Goal: Task Accomplishment & Management: Complete application form

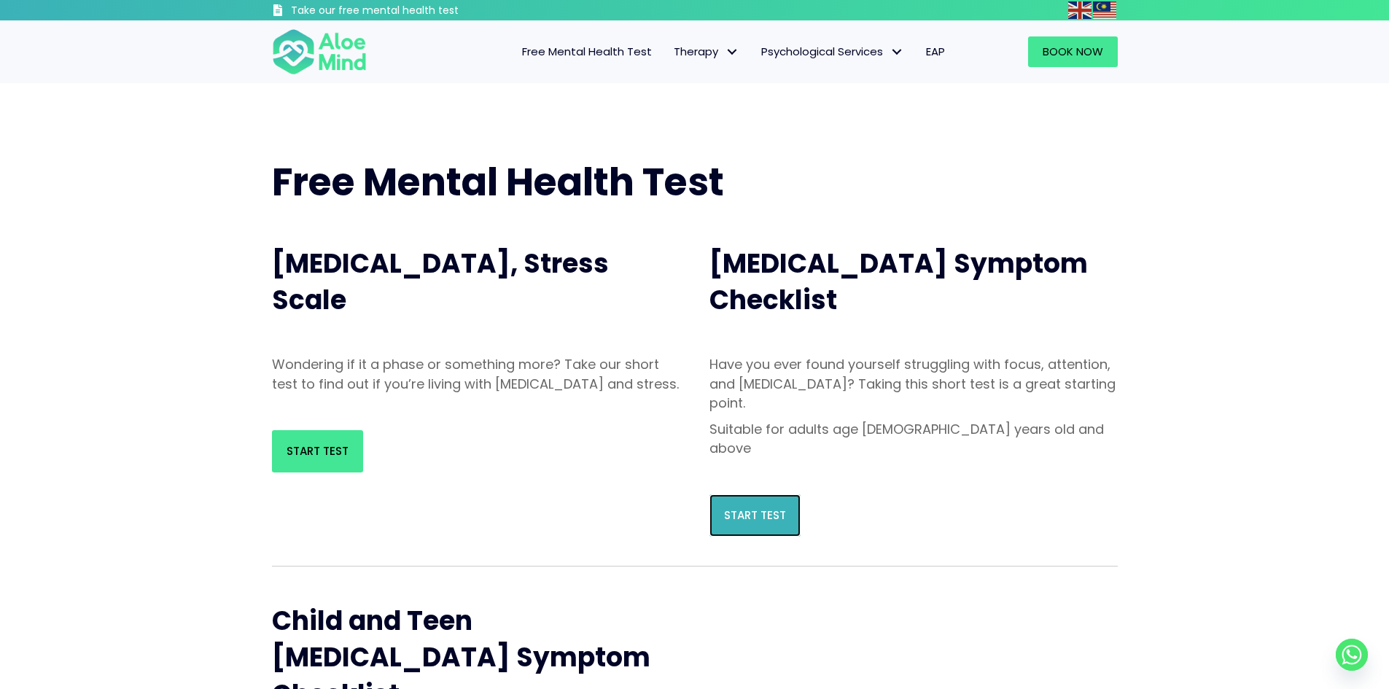
click at [743, 508] on span "Start Test" at bounding box center [755, 515] width 62 height 15
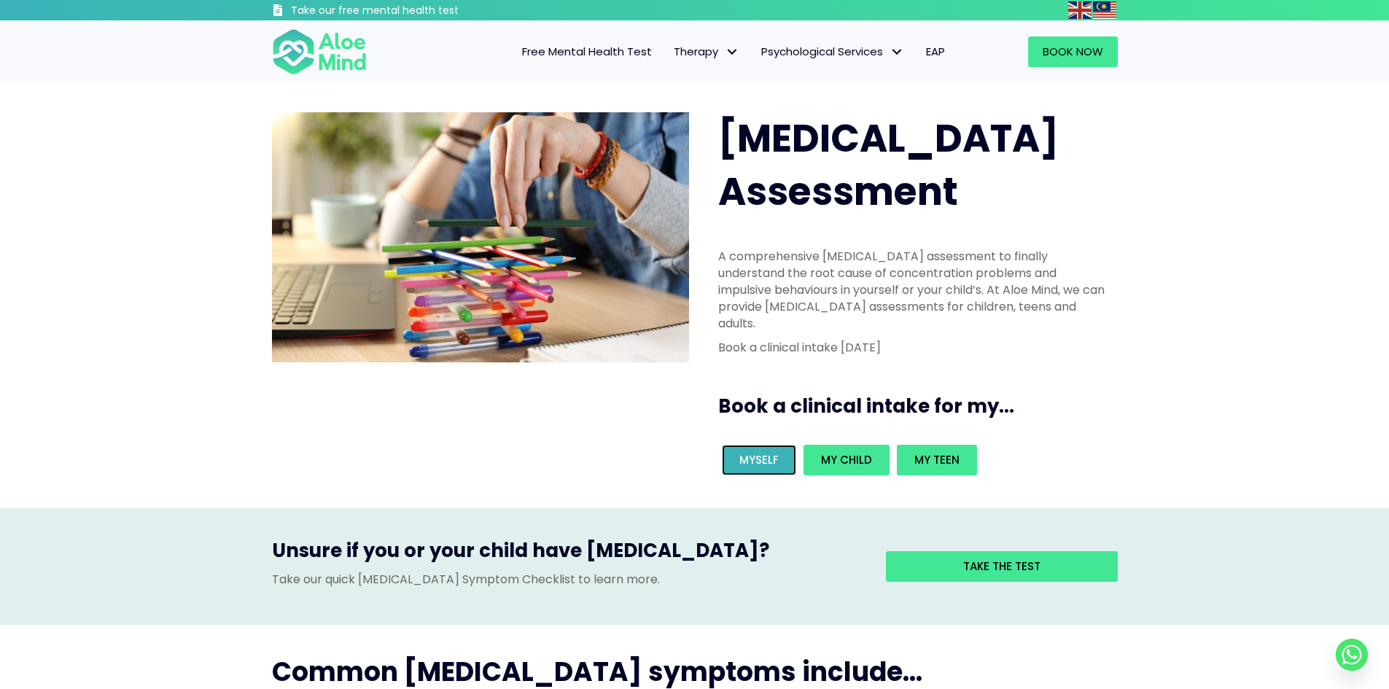
click at [761, 445] on link "Myself" at bounding box center [759, 460] width 74 height 31
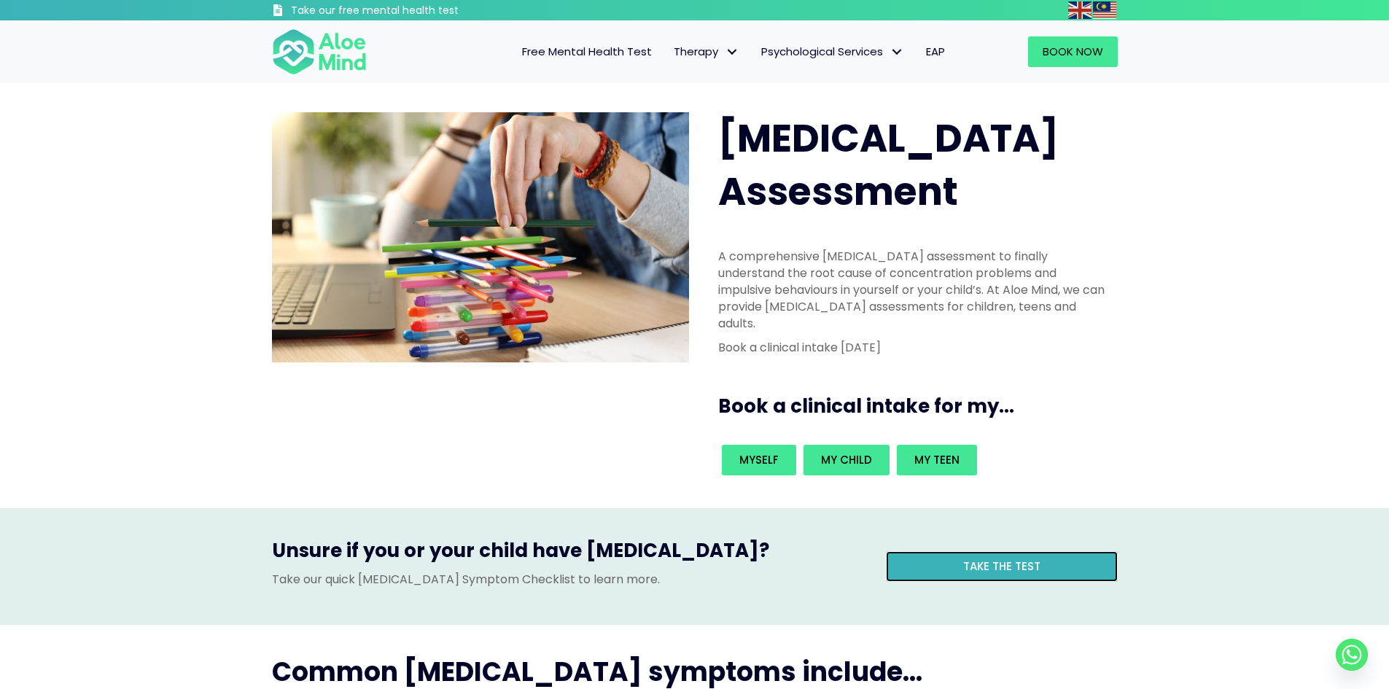
click at [1006, 559] on span "Take the test" at bounding box center [1001, 566] width 77 height 15
